Goal: Find specific fact: Find specific fact

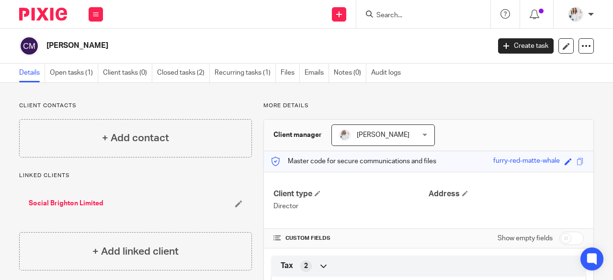
click at [387, 14] on input "Search" at bounding box center [418, 15] width 86 height 9
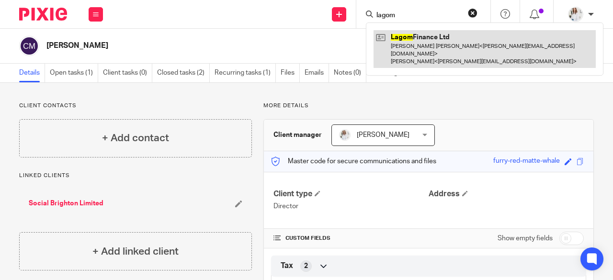
type input "lagom"
click at [442, 51] on link at bounding box center [484, 49] width 222 height 38
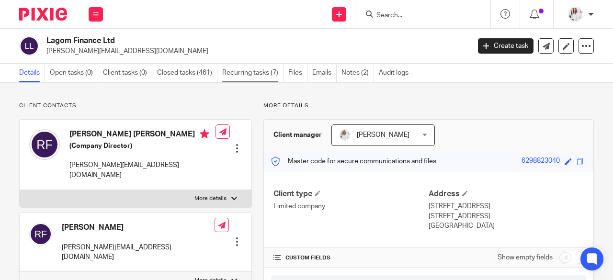
click at [263, 68] on link "Recurring tasks (7)" at bounding box center [252, 73] width 61 height 19
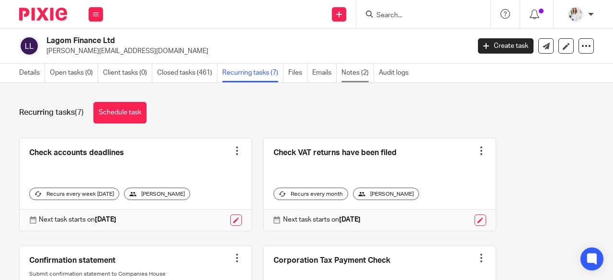
click at [346, 76] on link "Notes (2)" at bounding box center [357, 73] width 33 height 19
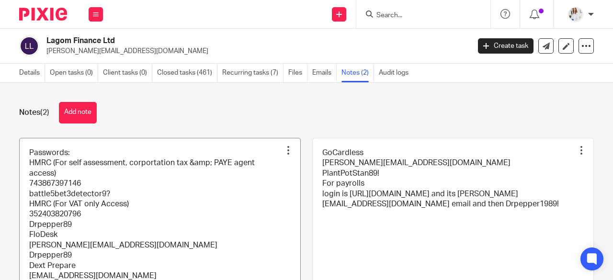
click at [134, 206] on link at bounding box center [160, 240] width 280 height 205
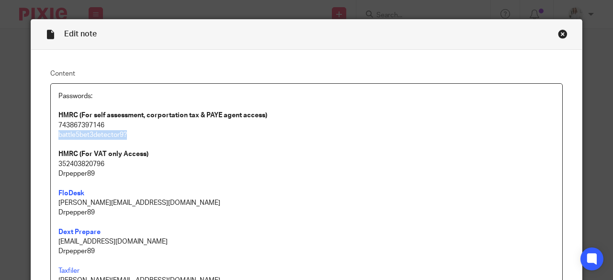
drag, startPoint x: 147, startPoint y: 136, endPoint x: 51, endPoint y: 138, distance: 96.2
click at [51, 138] on div "Passwords: HMRC (For self assessment, corportation tax & PAYE agent access) 743…" at bounding box center [306, 229] width 511 height 290
copy p "battle5bet3detector9?"
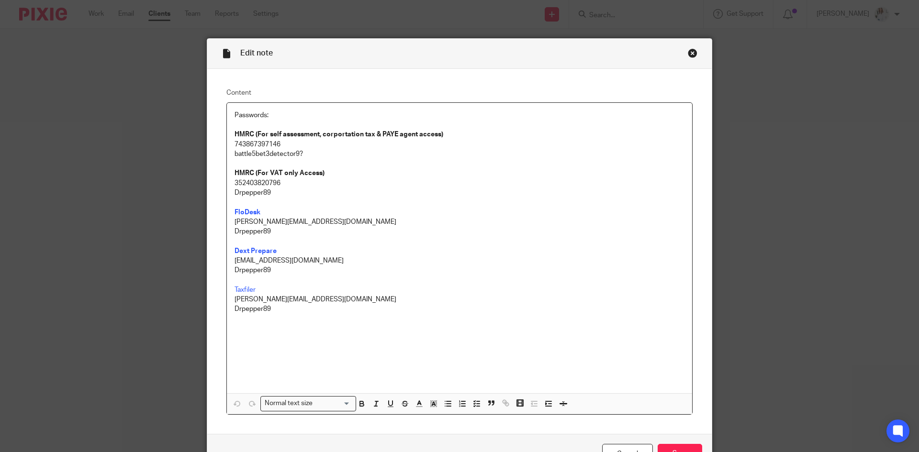
click at [612, 52] on div "Close this dialog window" at bounding box center [693, 53] width 10 height 10
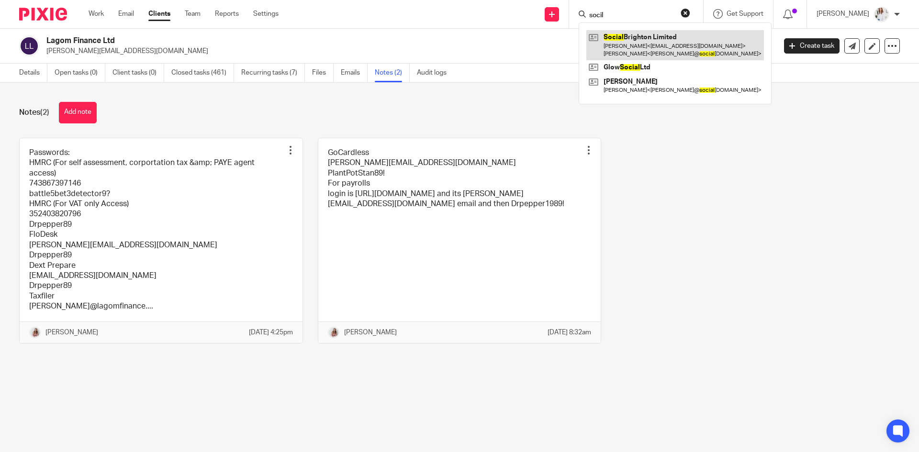
type input "socil"
click at [652, 54] on link at bounding box center [675, 45] width 178 height 30
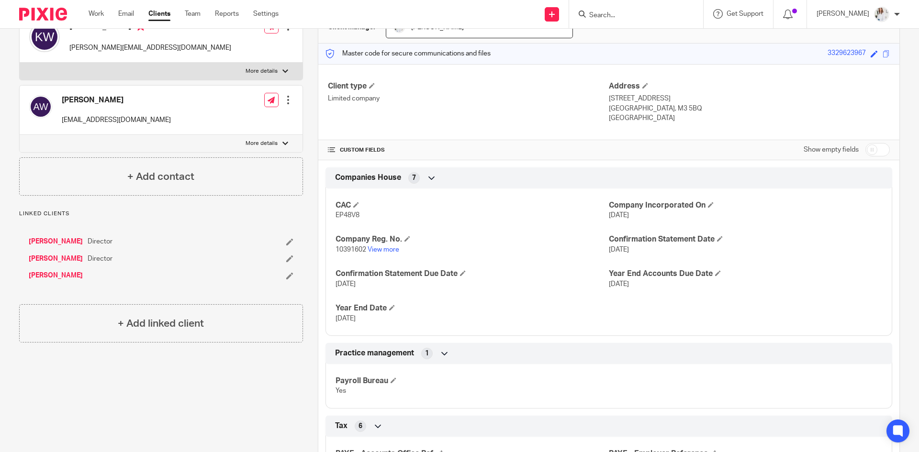
scroll to position [232, 0]
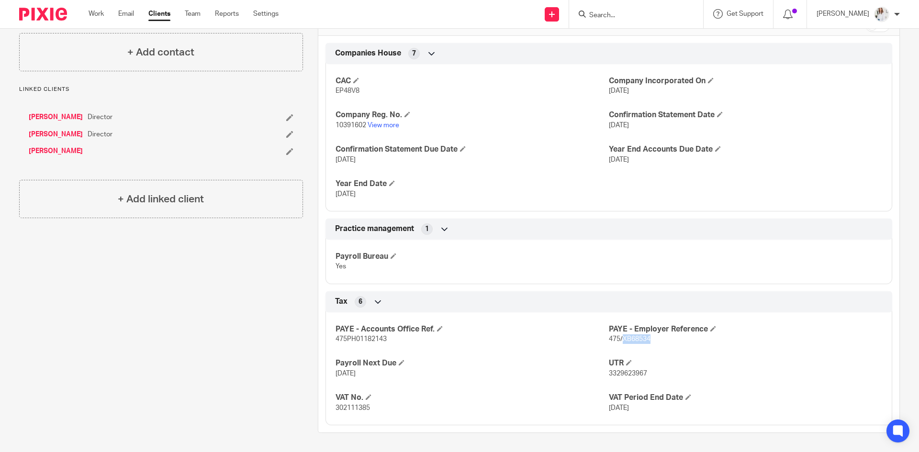
drag, startPoint x: 664, startPoint y: 349, endPoint x: 619, endPoint y: 341, distance: 46.3
click at [619, 341] on div "PAYE - Accounts Office Ref. 475PH01182143 PAYE - Employer Reference 475/XB68534…" at bounding box center [608, 365] width 567 height 120
copy span "XB68534"
drag, startPoint x: 391, startPoint y: 345, endPoint x: 326, endPoint y: 341, distance: 65.2
click at [326, 341] on div "PAYE - Accounts Office Ref. 475PH01182143 PAYE - Employer Reference 475/XB68534…" at bounding box center [608, 365] width 567 height 120
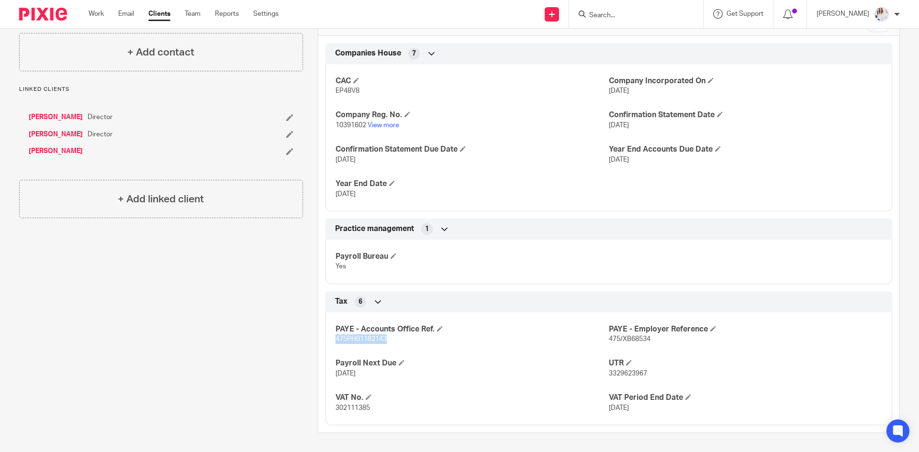
copy span "475PH01182143"
click at [377, 334] on h4 "PAYE - Accounts Office Ref." at bounding box center [471, 329] width 273 height 10
drag, startPoint x: 390, startPoint y: 341, endPoint x: 314, endPoint y: 336, distance: 75.3
click at [314, 336] on div "More details Client manager Daisy Standen Daisy Standen Annual Service Reviews …" at bounding box center [601, 151] width 597 height 563
copy span "475PH01182143"
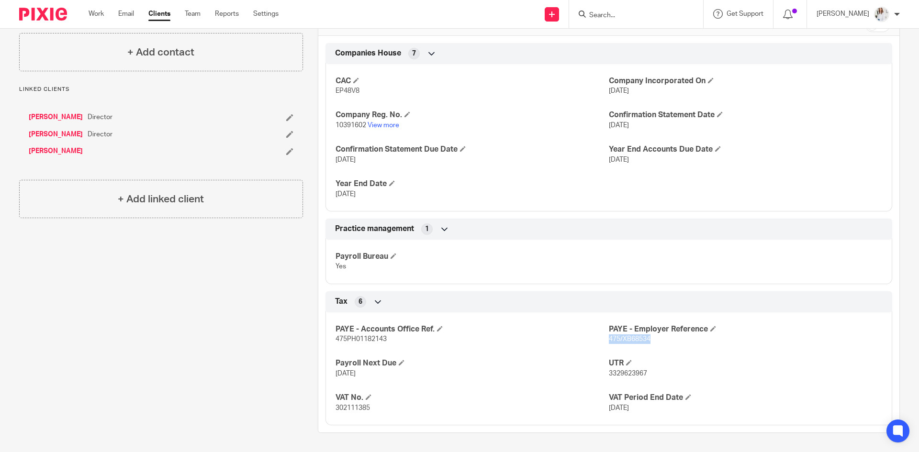
drag, startPoint x: 653, startPoint y: 344, endPoint x: 604, endPoint y: 341, distance: 48.4
click at [609, 341] on p "475/XB68534" at bounding box center [745, 339] width 273 height 10
copy span "475/XB68534"
click at [617, 11] on form at bounding box center [639, 14] width 102 height 12
click at [618, 14] on input "Search" at bounding box center [631, 15] width 86 height 9
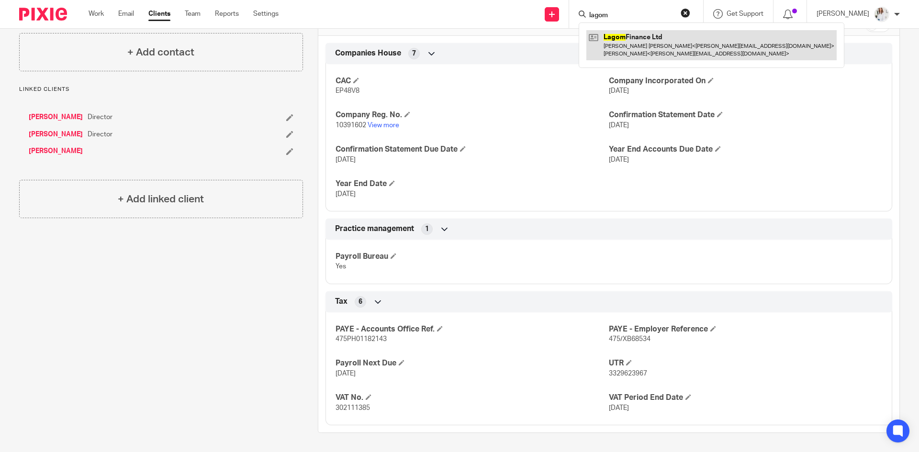
type input "lagom"
click at [659, 49] on link at bounding box center [711, 45] width 250 height 30
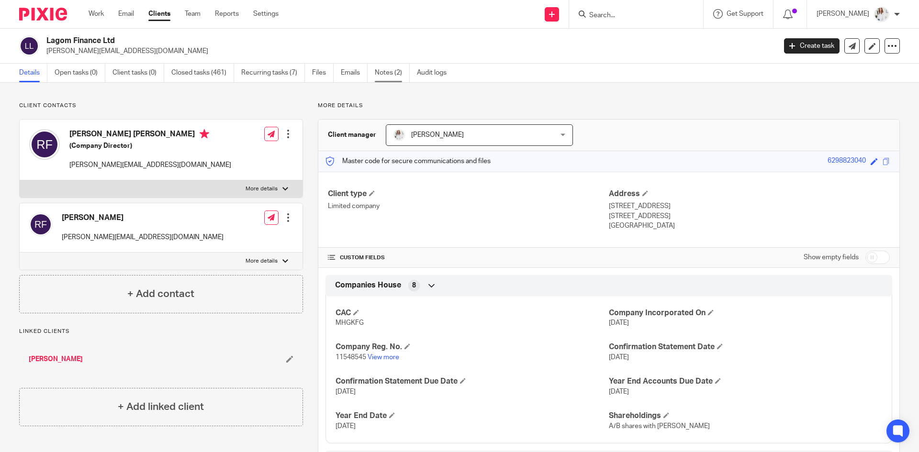
click at [391, 75] on link "Notes (2)" at bounding box center [392, 73] width 35 height 19
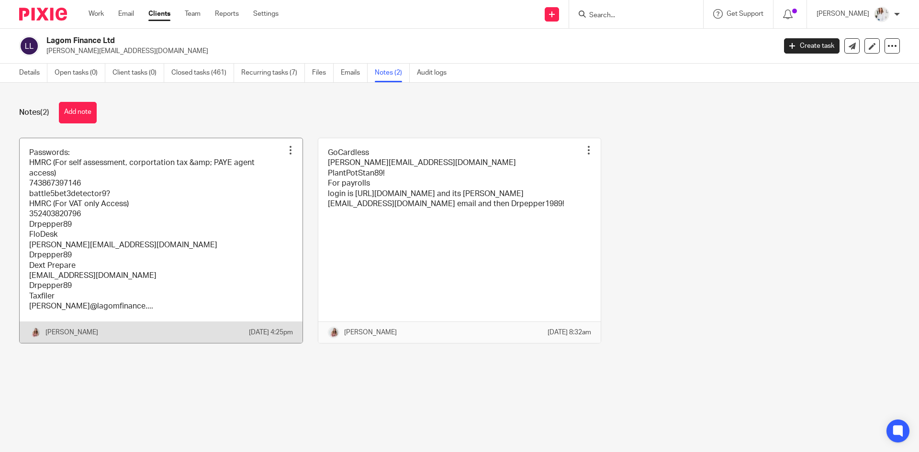
click at [203, 214] on link at bounding box center [161, 240] width 283 height 205
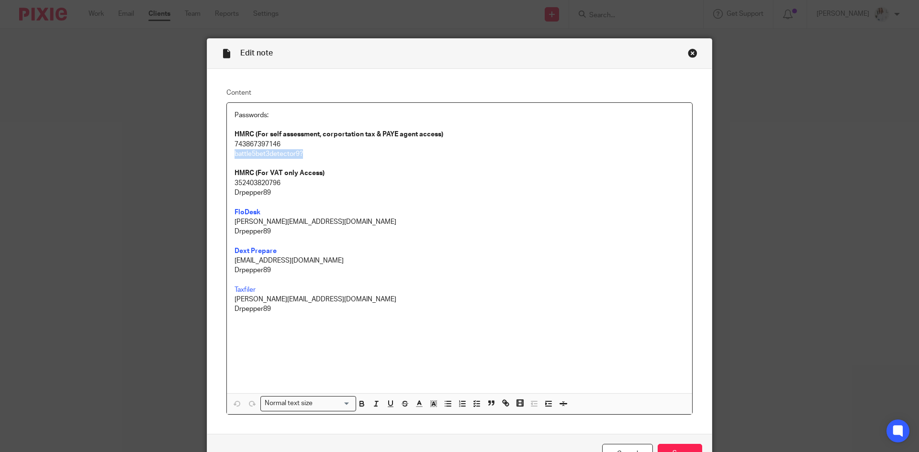
drag, startPoint x: 314, startPoint y: 154, endPoint x: 228, endPoint y: 153, distance: 86.1
click at [228, 153] on div "Passwords: HMRC (For self assessment, corportation tax & PAYE agent access) 743…" at bounding box center [459, 248] width 465 height 290
copy p "battle5bet3detector9?"
click at [691, 52] on div "Close this dialog window" at bounding box center [693, 53] width 10 height 10
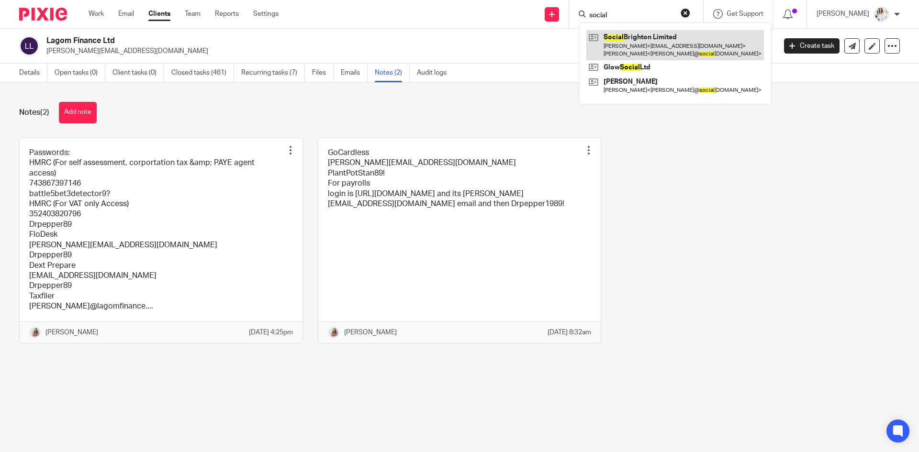
type input "social"
click at [667, 51] on link at bounding box center [675, 45] width 178 height 30
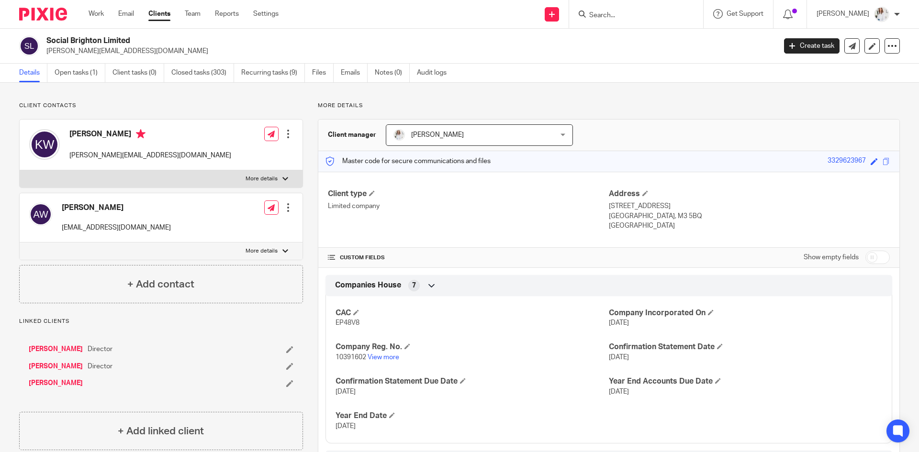
scroll to position [190, 0]
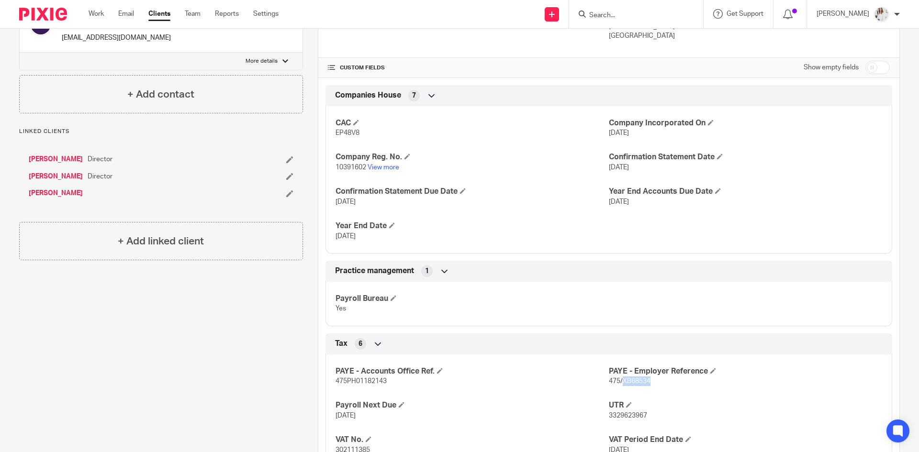
drag, startPoint x: 645, startPoint y: 385, endPoint x: 618, endPoint y: 385, distance: 26.3
click at [618, 385] on div "PAYE - Accounts Office Ref. 475PH01182143 PAYE - Employer Reference 475/XB68534…" at bounding box center [608, 407] width 567 height 120
copy span "XB68534"
drag, startPoint x: 415, startPoint y: 380, endPoint x: 334, endPoint y: 382, distance: 80.4
click at [335, 382] on p "475PH01182143" at bounding box center [471, 382] width 273 height 10
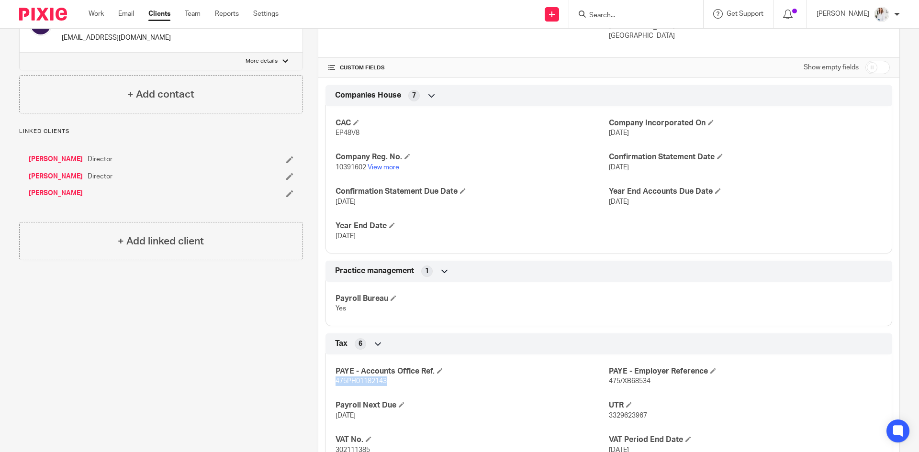
copy span "475PH01182143"
